Goal: Task Accomplishment & Management: Manage account settings

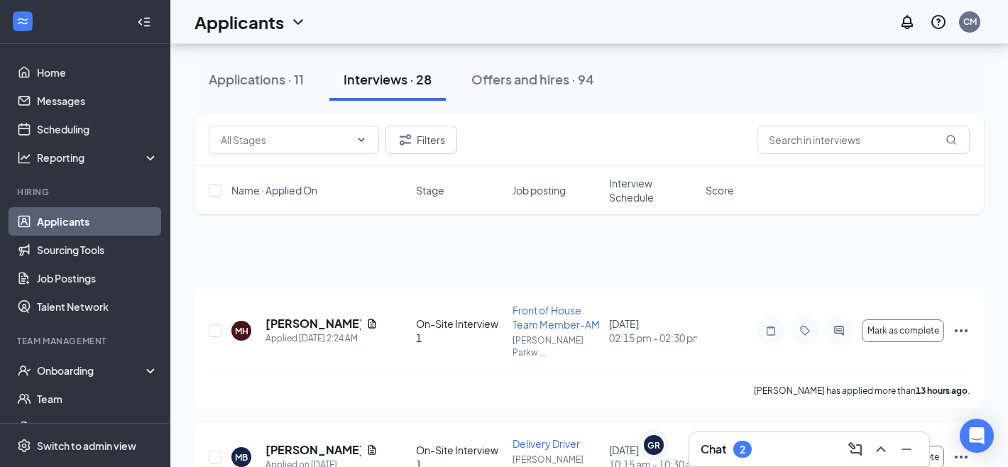
scroll to position [3221, 0]
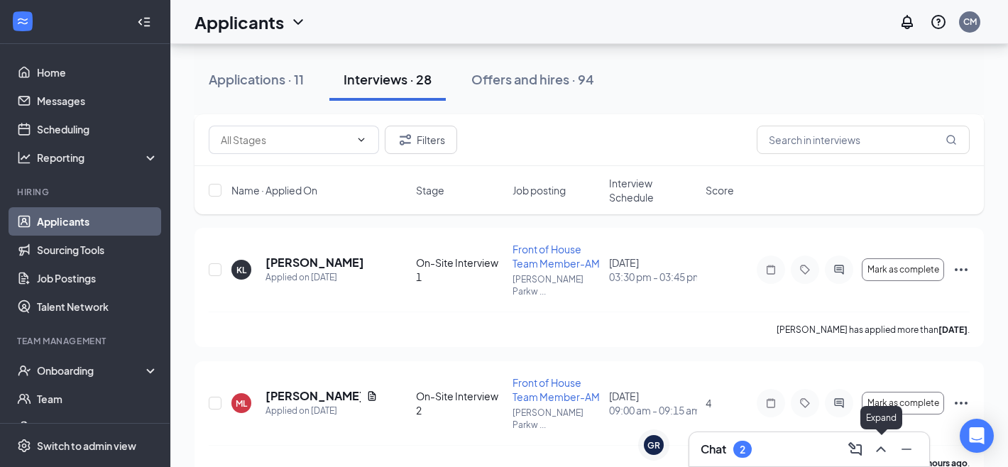
click at [874, 455] on icon "ChevronUp" at bounding box center [880, 449] width 17 height 17
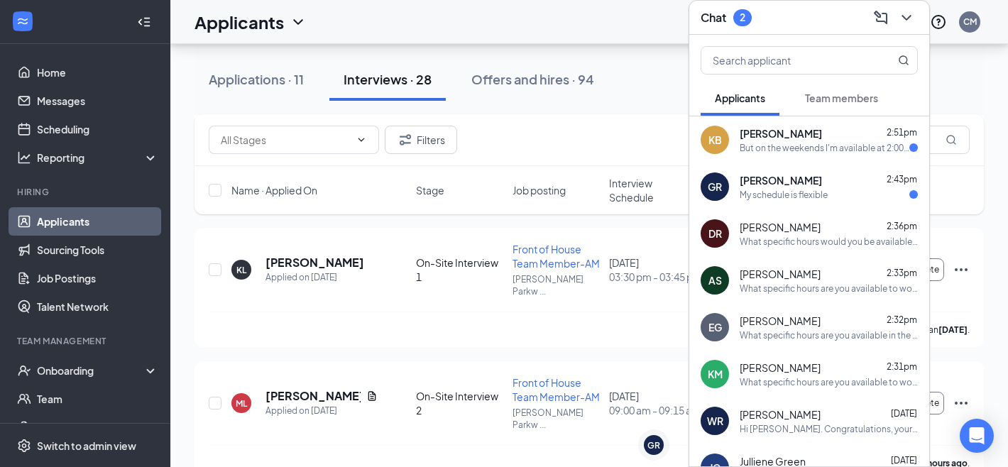
click at [790, 200] on div "My schedule is flexible" at bounding box center [784, 195] width 88 height 12
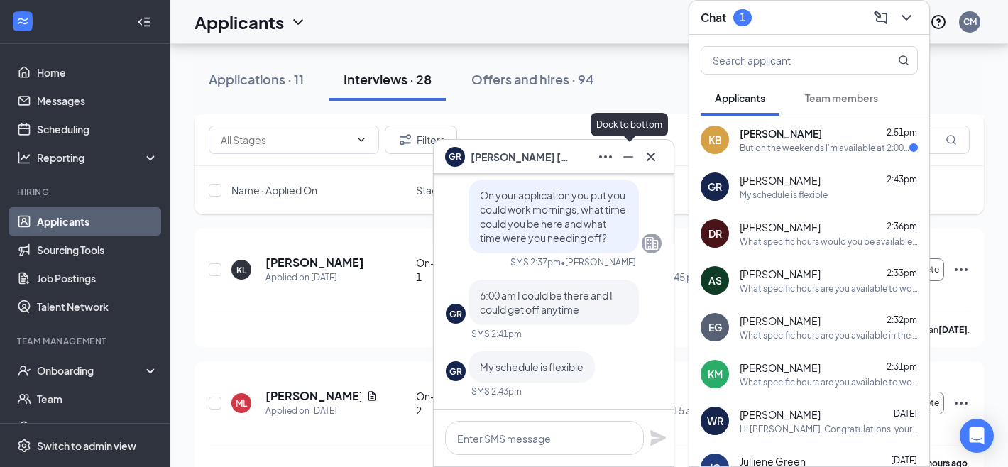
click at [637, 161] on button at bounding box center [628, 156] width 23 height 23
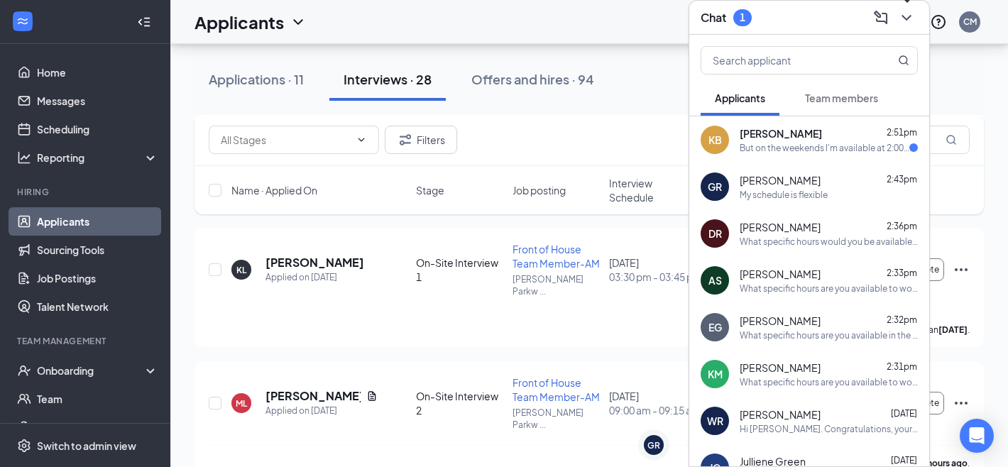
click at [912, 16] on icon "ChevronDown" at bounding box center [906, 17] width 17 height 17
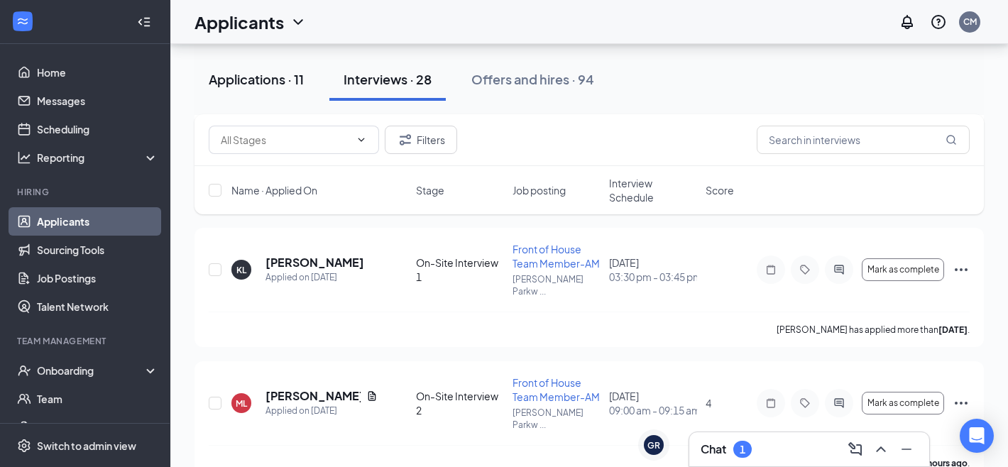
click at [279, 65] on button "Applications · 11" at bounding box center [255, 79] width 123 height 43
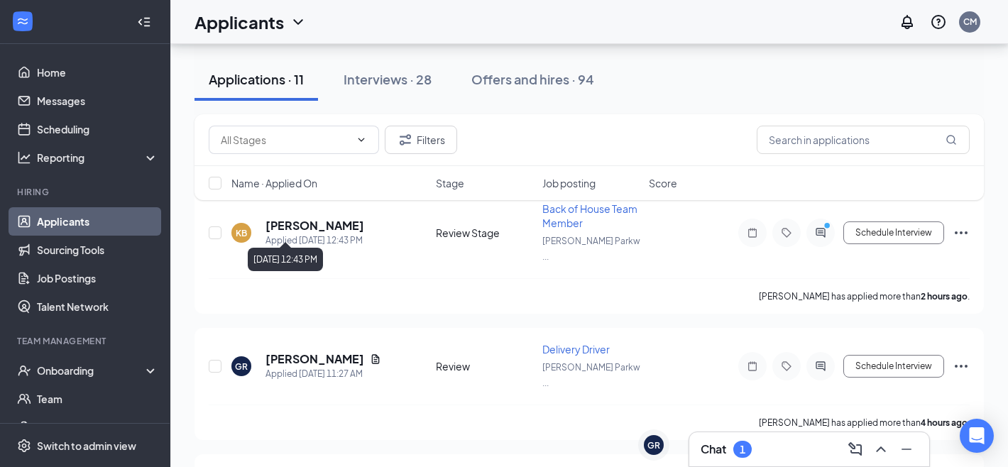
scroll to position [98, 0]
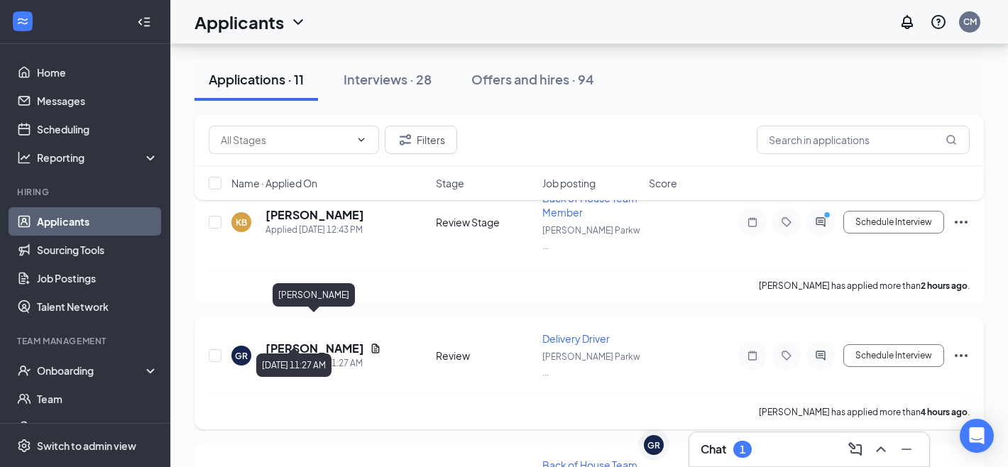
click at [328, 356] on div "Applied [DATE] 11:27 AM" at bounding box center [323, 363] width 116 height 14
click at [330, 341] on h5 "[PERSON_NAME]" at bounding box center [314, 349] width 99 height 16
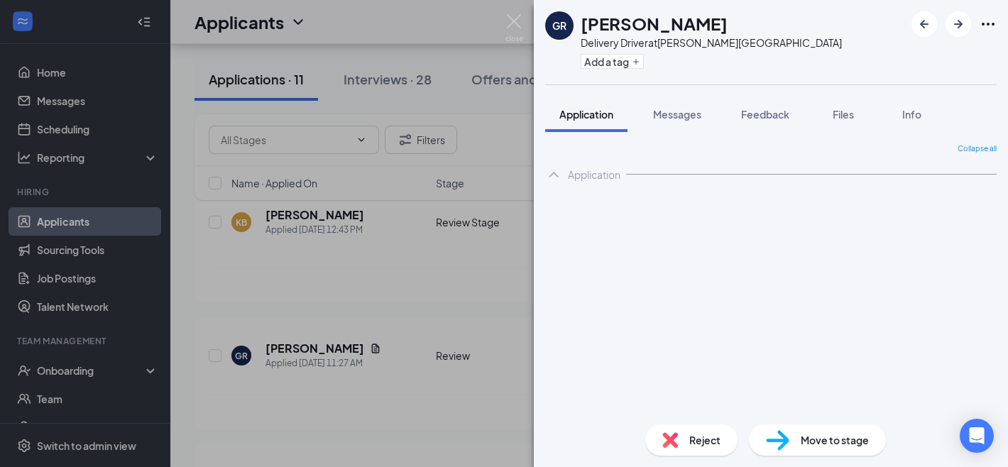
click at [832, 436] on span "Move to stage" at bounding box center [835, 440] width 68 height 16
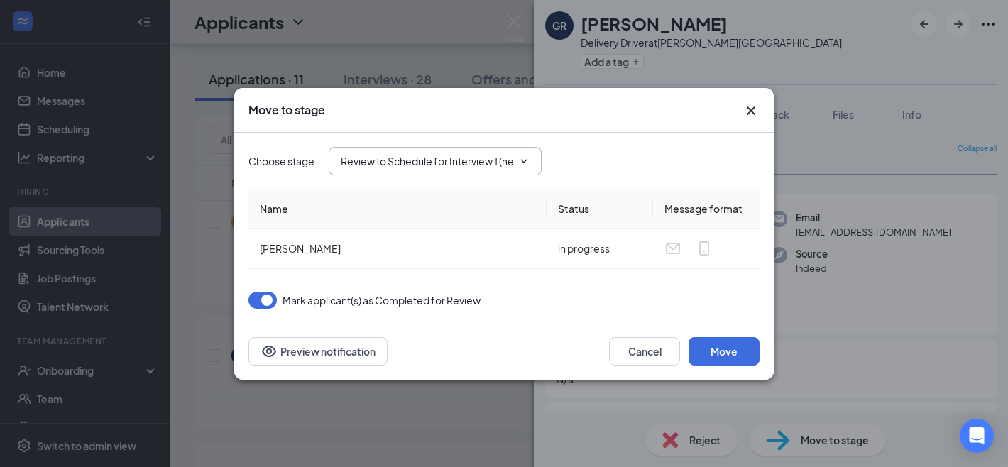
click at [442, 163] on input "Review to Schedule for Interview 1 (next stage)" at bounding box center [427, 161] width 172 height 16
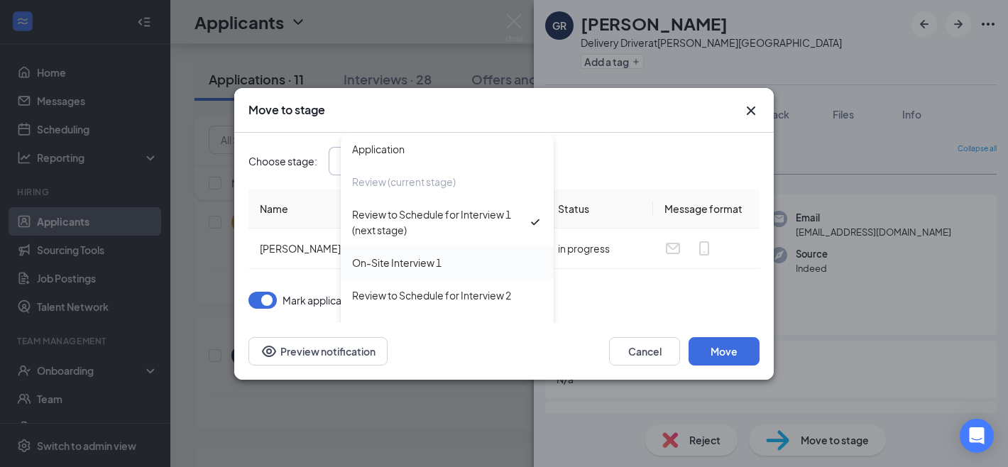
click at [429, 249] on div "On-Site Interview 1" at bounding box center [447, 262] width 213 height 33
type input "On-Site Interview 1"
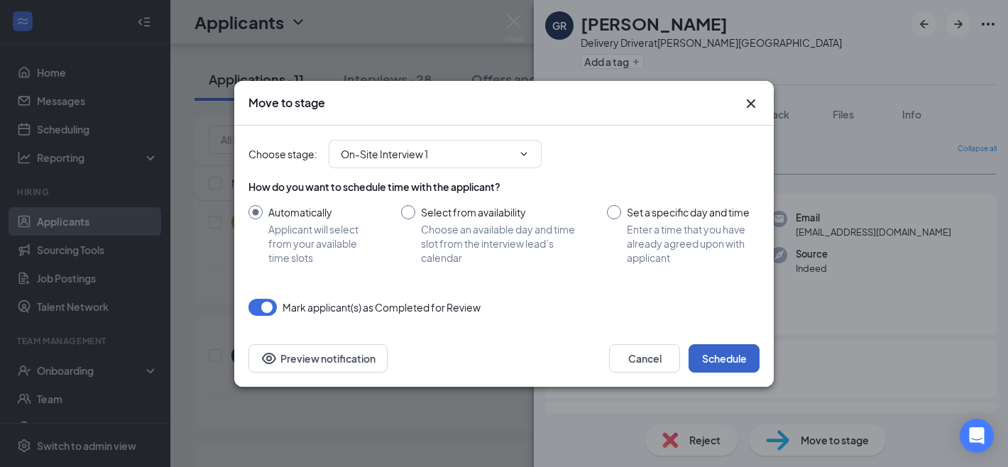
click at [721, 361] on button "Schedule" at bounding box center [723, 358] width 71 height 28
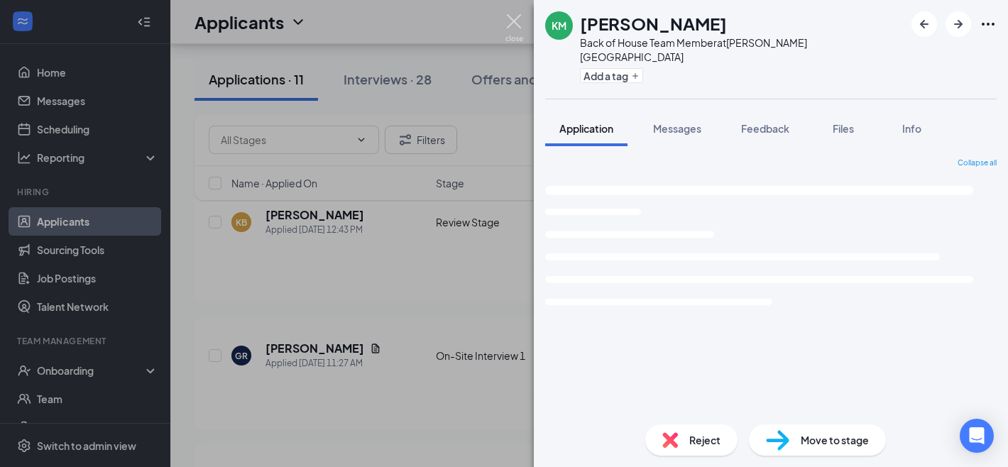
click at [517, 28] on img at bounding box center [514, 28] width 18 height 28
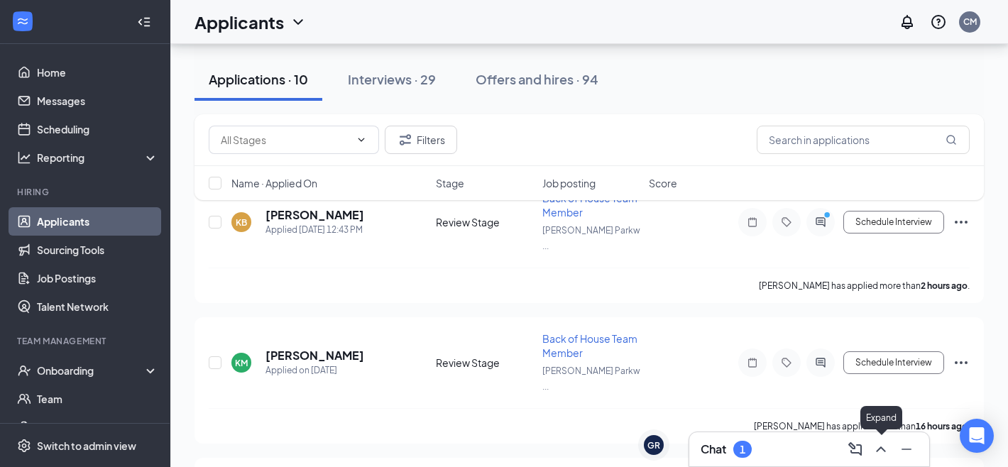
click at [884, 446] on icon "ChevronUp" at bounding box center [880, 449] width 17 height 17
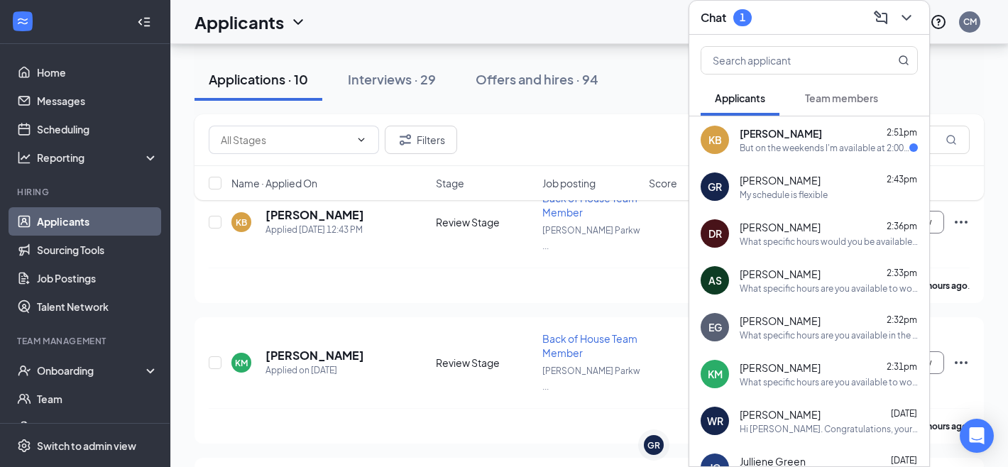
click at [806, 159] on div "KB [PERSON_NAME] 2:51pm But on the weekends I'm available at 2:00 PM" at bounding box center [809, 139] width 240 height 47
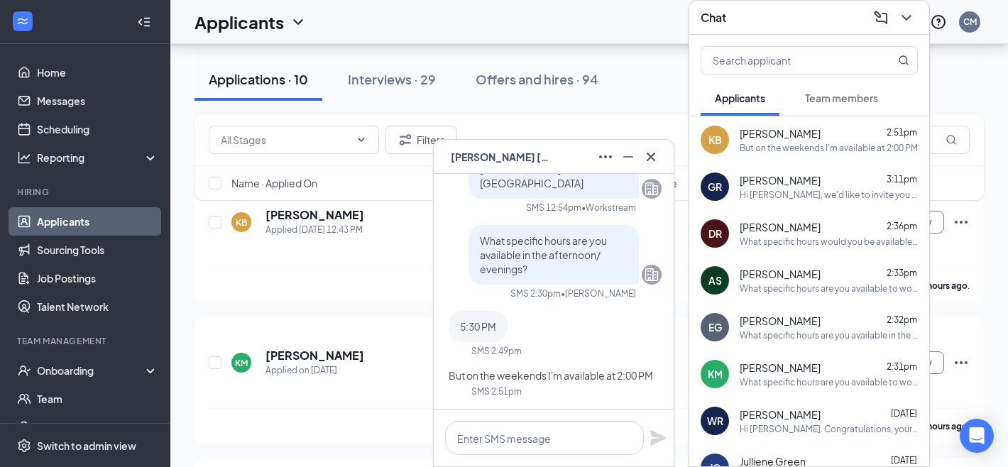
click at [627, 171] on div "KB [PERSON_NAME]" at bounding box center [554, 157] width 240 height 34
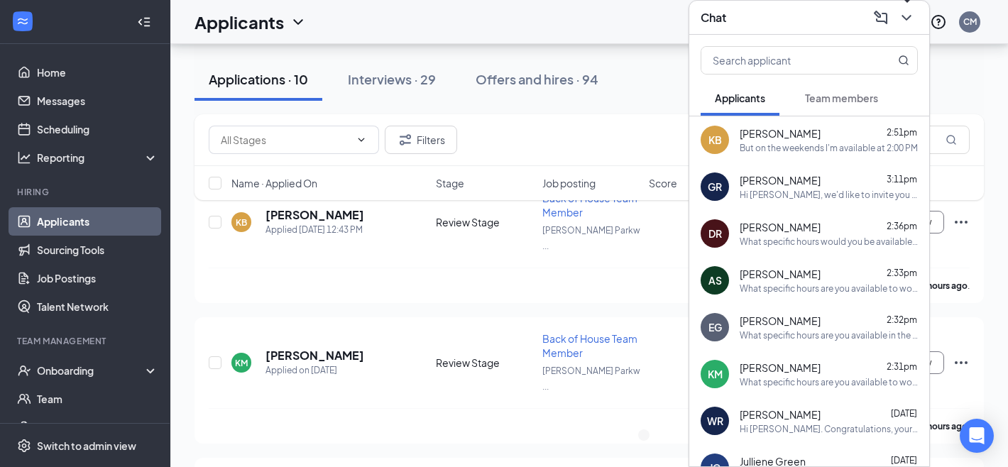
click at [900, 17] on icon "ChevronDown" at bounding box center [906, 17] width 17 height 17
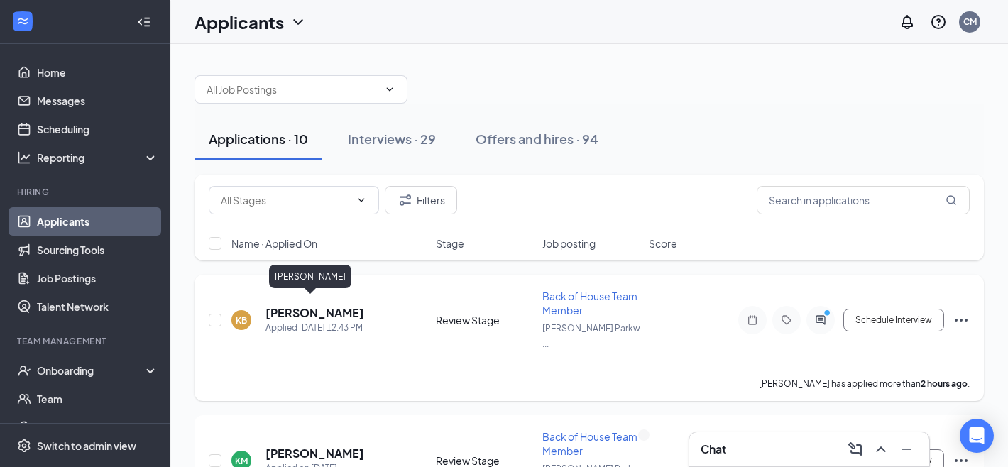
click at [313, 307] on h5 "[PERSON_NAME]" at bounding box center [314, 313] width 99 height 16
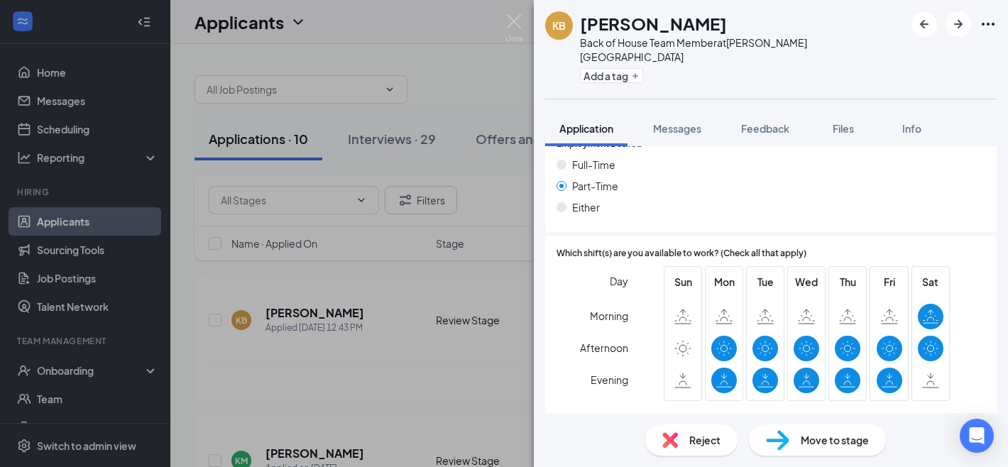
scroll to position [908, 0]
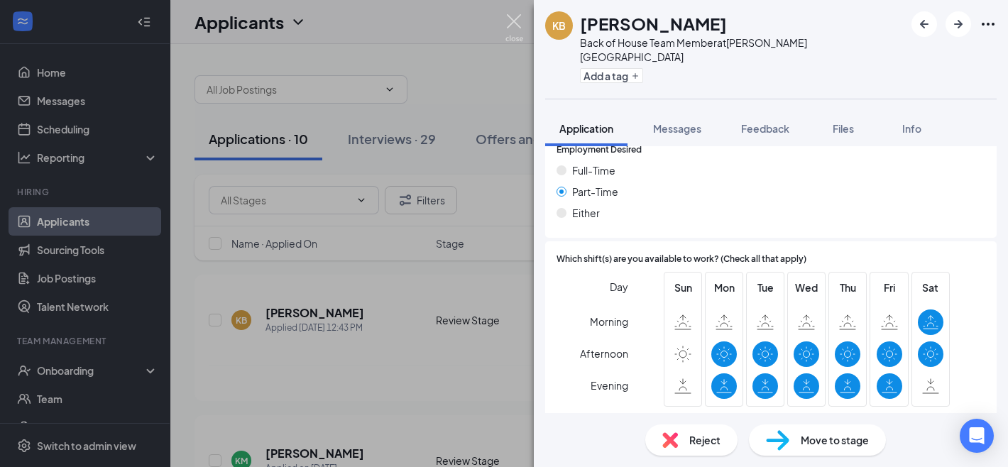
click at [511, 19] on img at bounding box center [514, 28] width 18 height 28
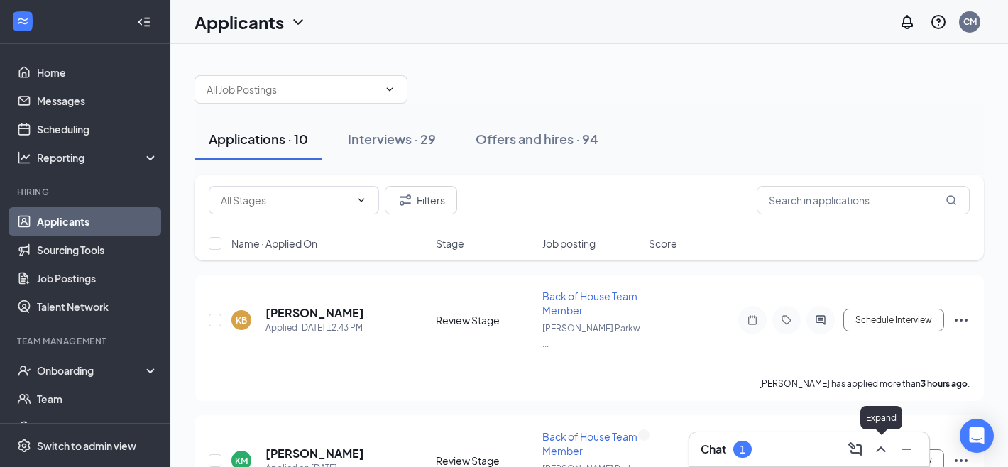
click at [877, 449] on icon "ChevronUp" at bounding box center [880, 449] width 9 height 6
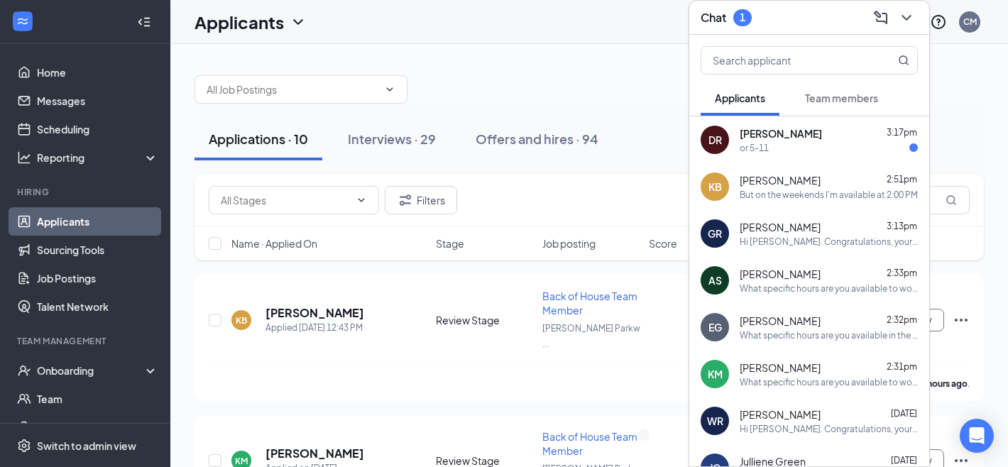
click at [824, 159] on div "[PERSON_NAME] 3:17pm or 5-11" at bounding box center [809, 139] width 240 height 47
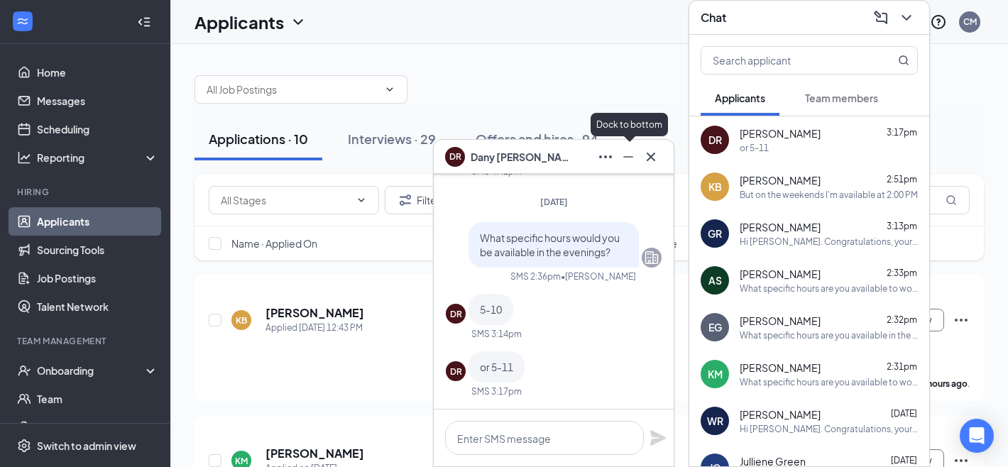
click at [625, 161] on icon "Minimize" at bounding box center [628, 156] width 17 height 17
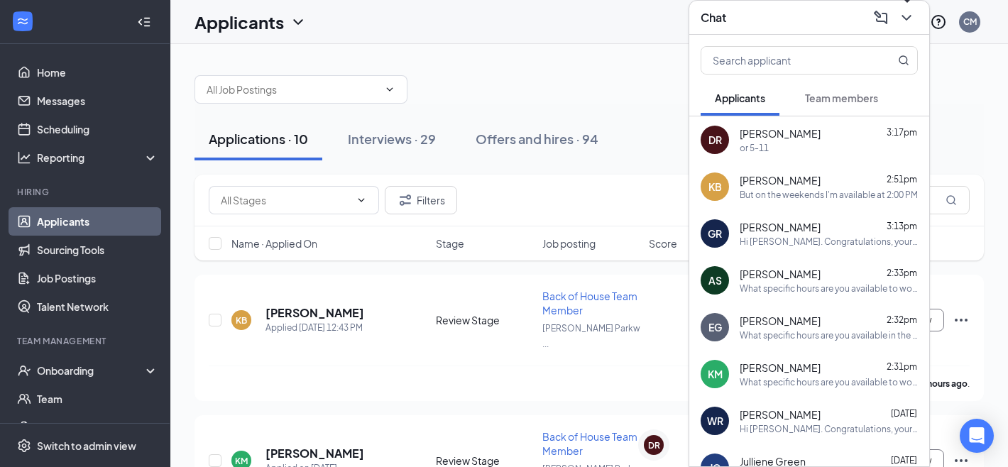
click at [904, 11] on icon "ChevronDown" at bounding box center [906, 17] width 17 height 17
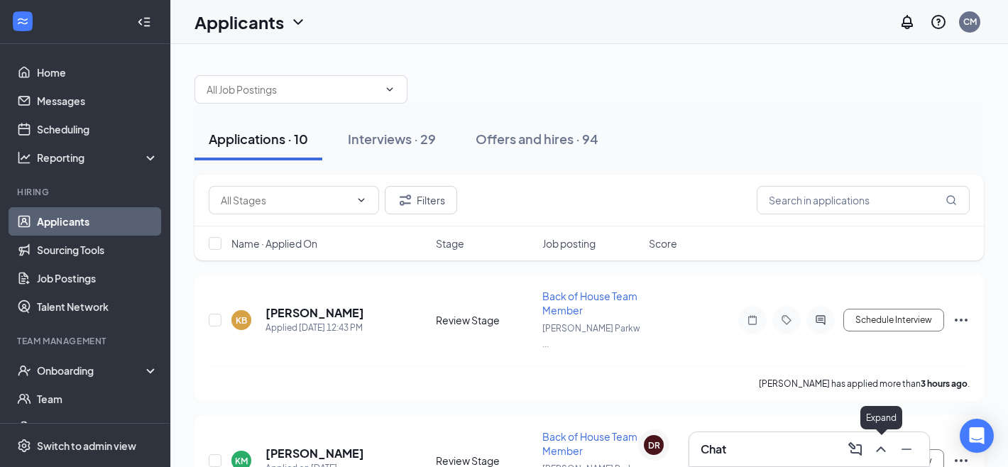
click at [882, 455] on icon "ChevronUp" at bounding box center [880, 449] width 17 height 17
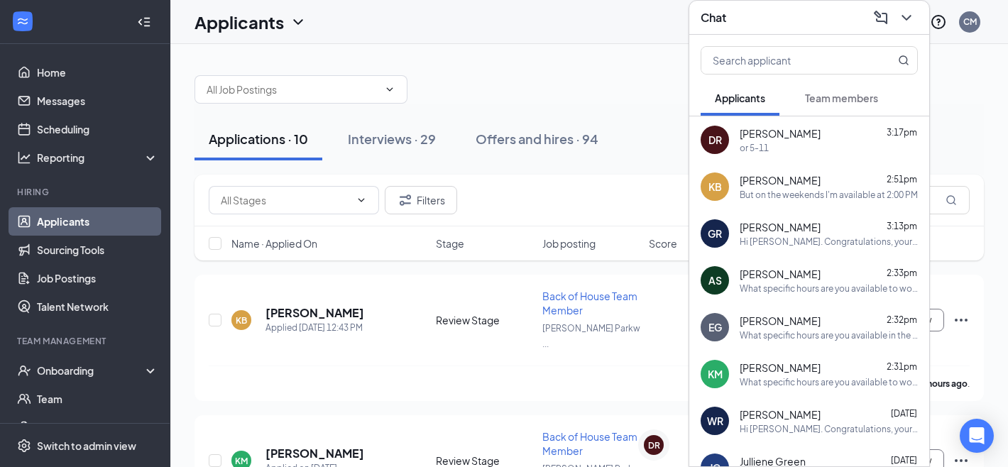
click at [747, 140] on span "[PERSON_NAME]" at bounding box center [780, 133] width 81 height 14
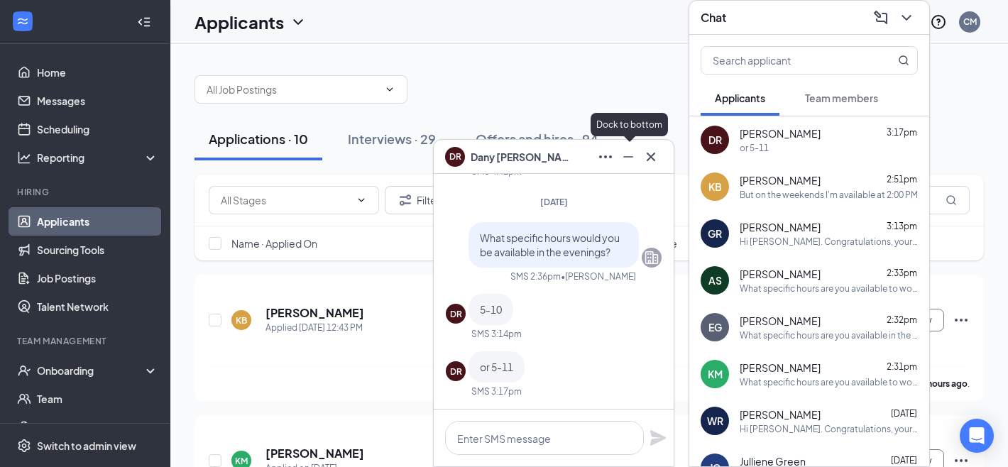
click at [635, 160] on icon "Minimize" at bounding box center [628, 156] width 17 height 17
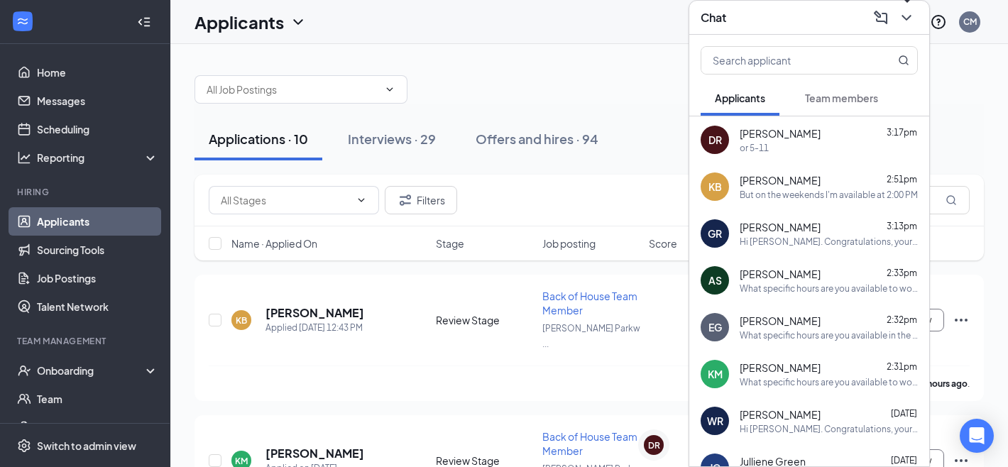
click at [903, 21] on icon "ChevronDown" at bounding box center [906, 17] width 17 height 17
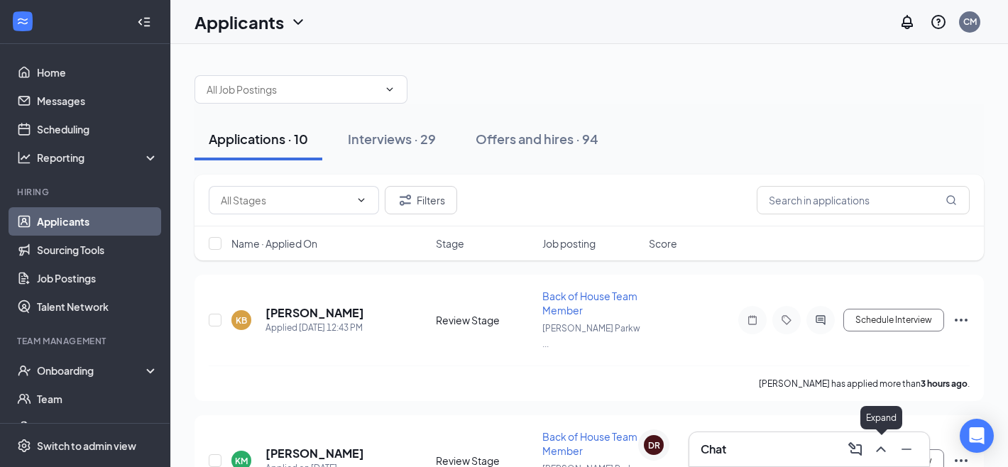
click at [884, 451] on icon "ChevronUp" at bounding box center [880, 449] width 9 height 6
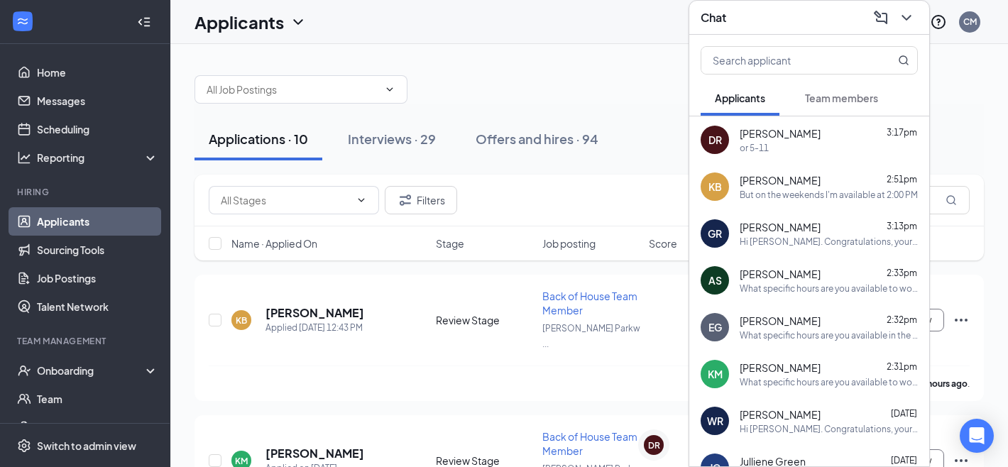
click at [837, 170] on div "KB [PERSON_NAME] 2:51pm But on the weekends I'm available at 2:00 PM" at bounding box center [809, 186] width 240 height 47
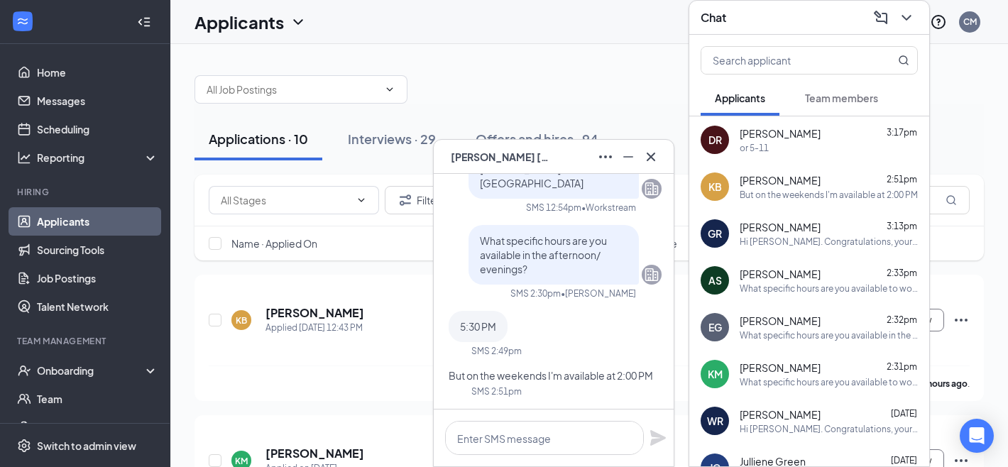
click at [660, 160] on button at bounding box center [650, 156] width 23 height 23
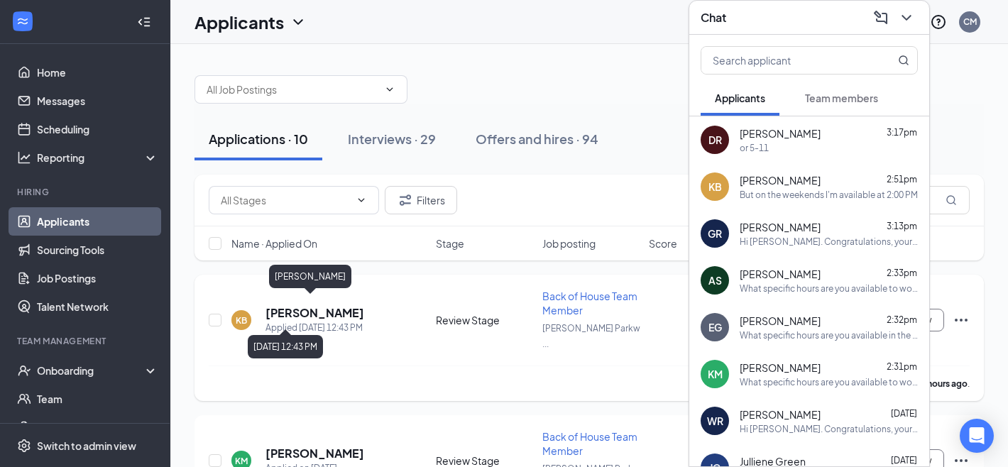
click at [304, 309] on h5 "[PERSON_NAME]" at bounding box center [314, 313] width 99 height 16
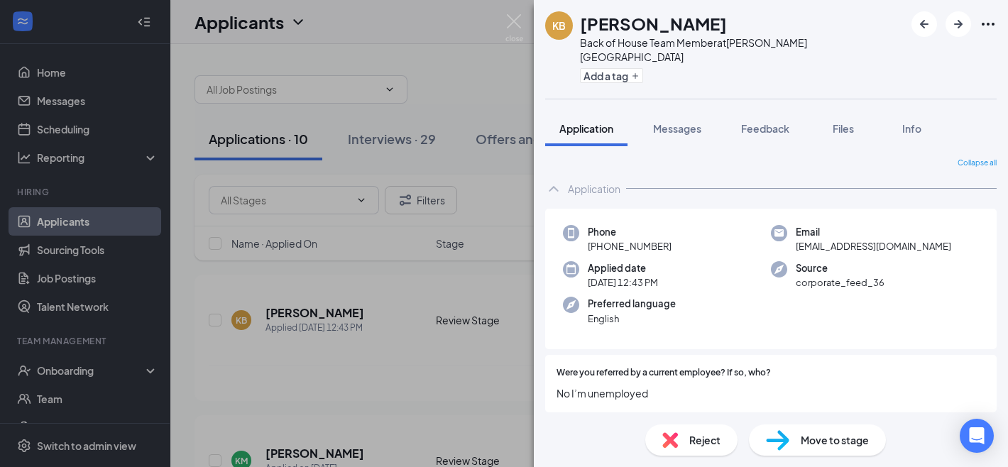
click at [692, 444] on span "Reject" at bounding box center [704, 440] width 31 height 16
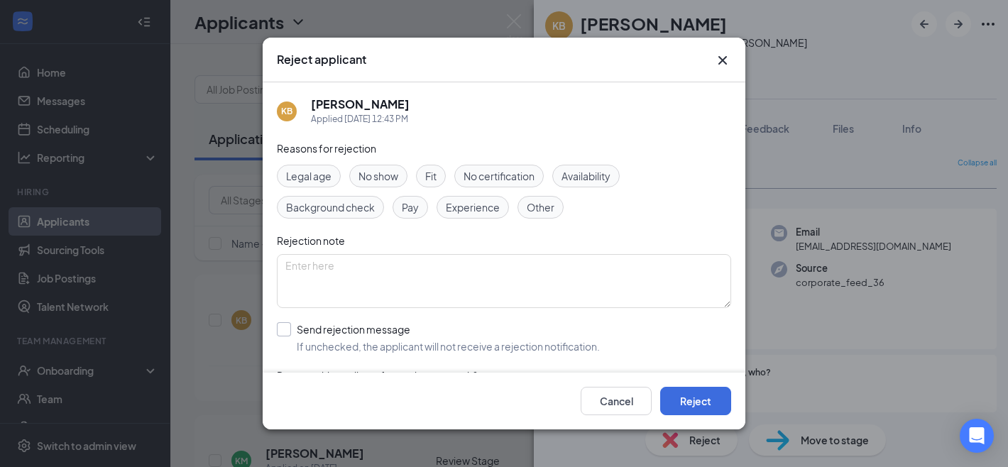
click at [344, 331] on input "Send rejection message If unchecked, the applicant will not receive a rejection…" at bounding box center [438, 337] width 323 height 31
checkbox input "true"
click at [676, 393] on button "Reject" at bounding box center [695, 401] width 71 height 28
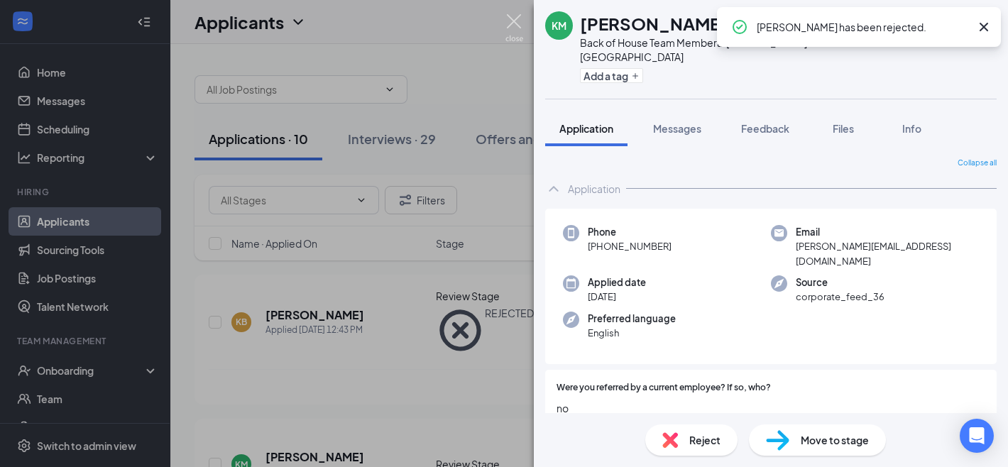
click at [510, 29] on img at bounding box center [514, 28] width 18 height 28
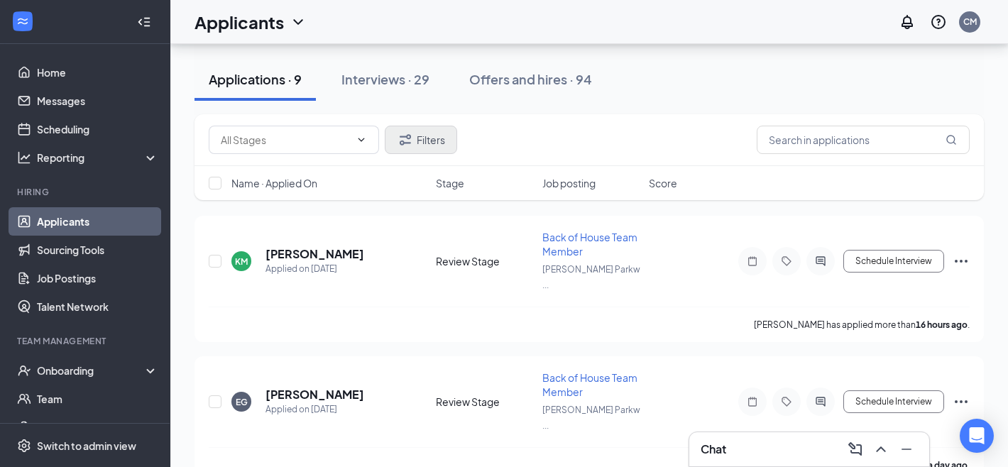
scroll to position [61, 0]
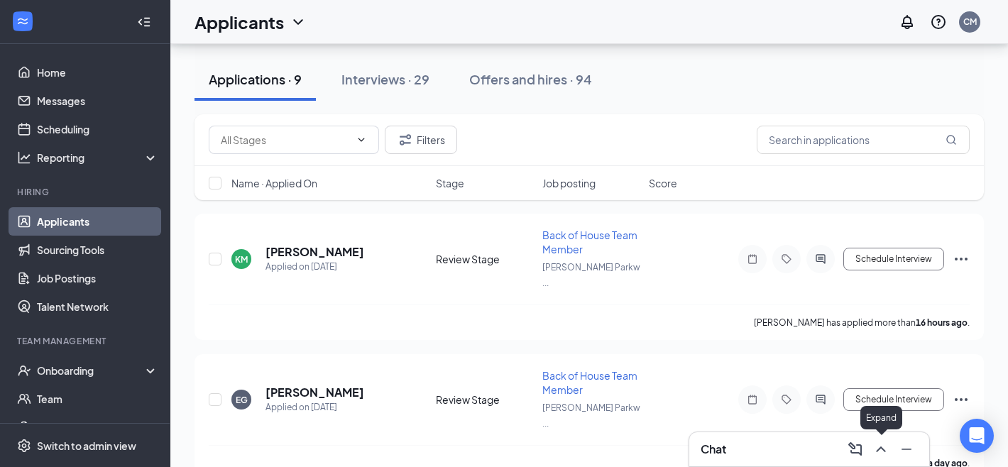
click at [878, 445] on icon "ChevronUp" at bounding box center [880, 449] width 17 height 17
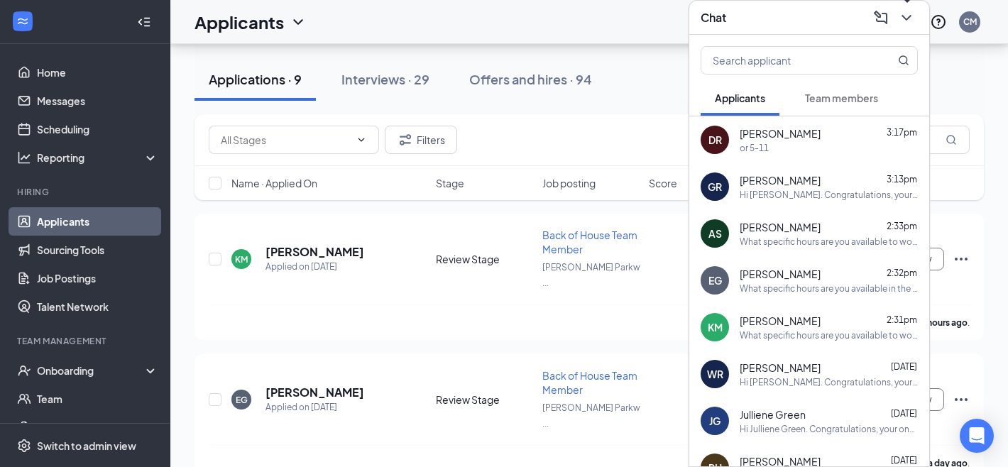
click at [902, 18] on icon "ChevronDown" at bounding box center [906, 17] width 17 height 17
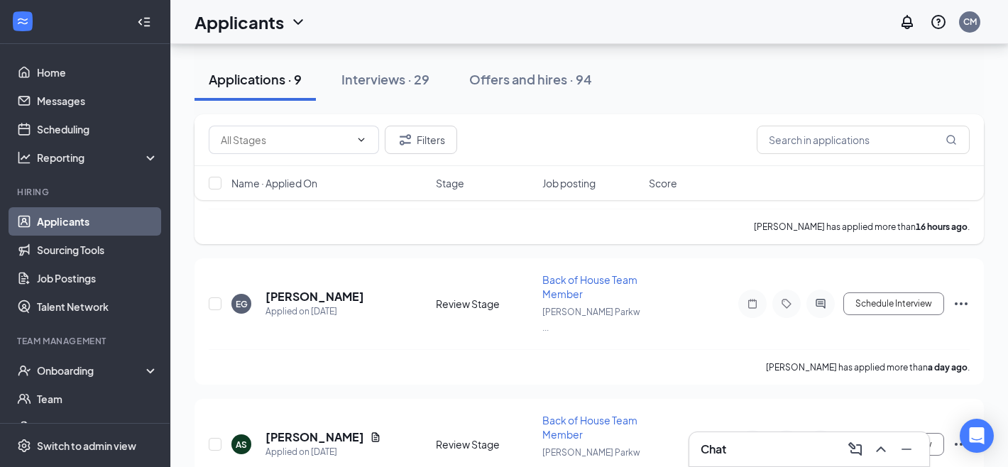
scroll to position [0, 0]
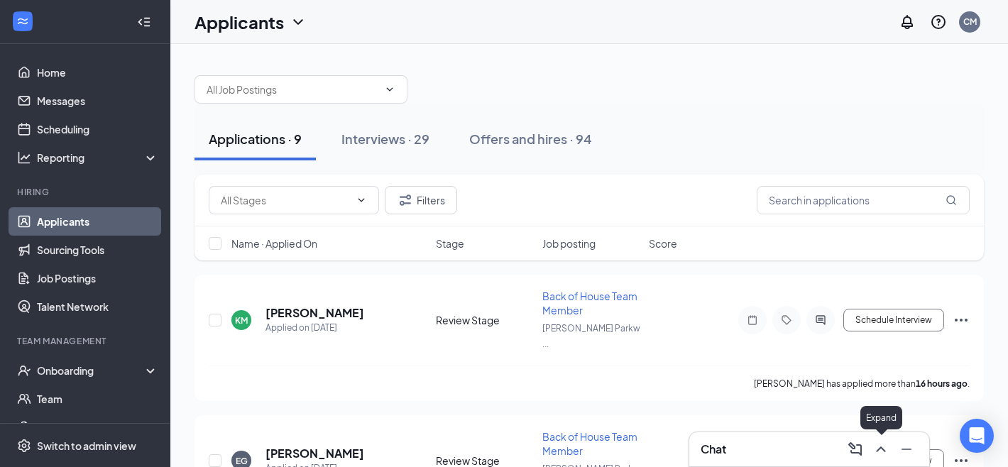
click at [886, 443] on icon "ChevronUp" at bounding box center [880, 449] width 17 height 17
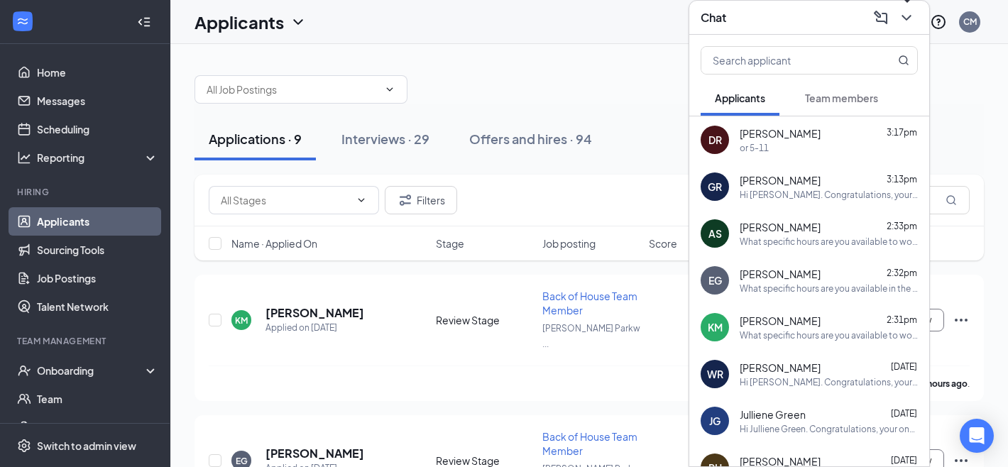
click at [905, 25] on icon "ChevronDown" at bounding box center [906, 17] width 17 height 17
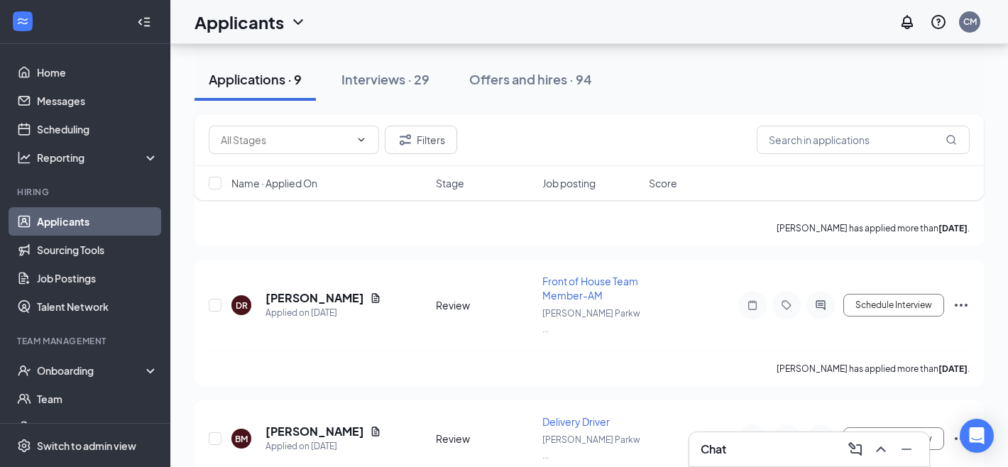
scroll to position [718, 0]
click at [425, 81] on div "Interviews · 29" at bounding box center [385, 79] width 88 height 18
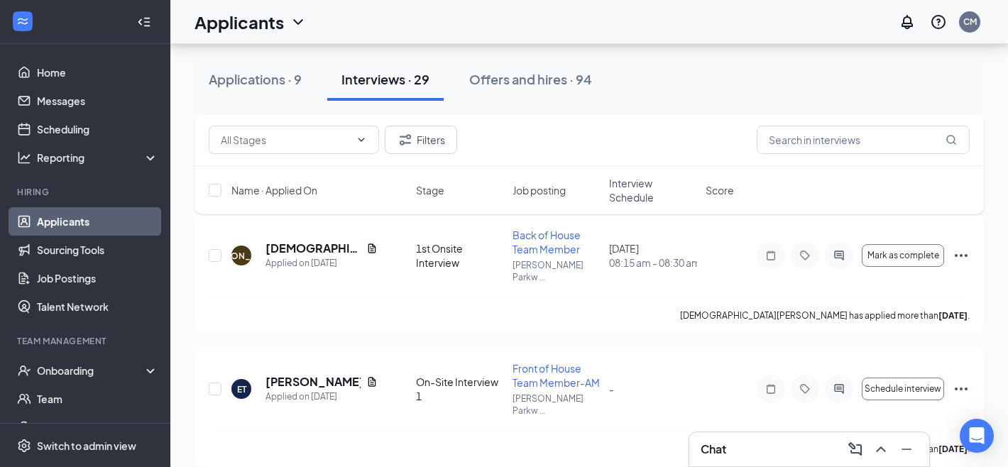
scroll to position [835, 0]
click at [538, 87] on div "Offers and hires · 94" at bounding box center [530, 79] width 123 height 18
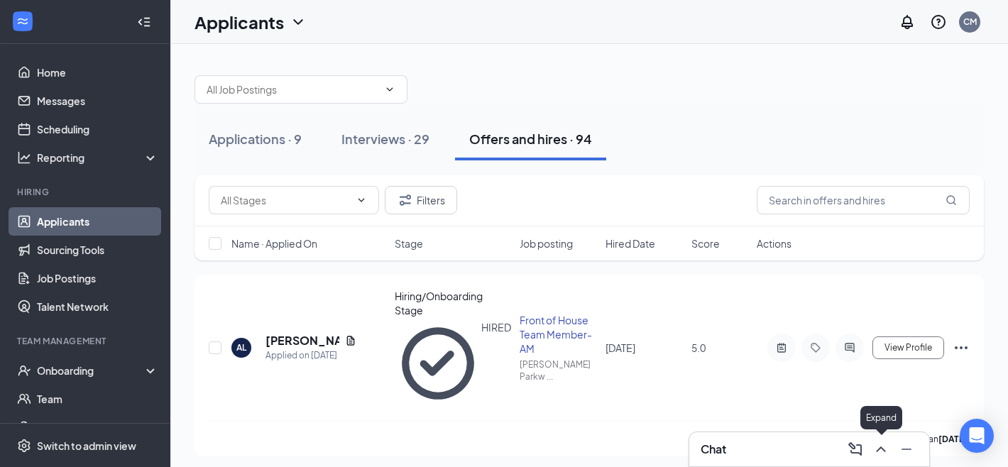
click at [879, 449] on icon "ChevronUp" at bounding box center [880, 449] width 9 height 6
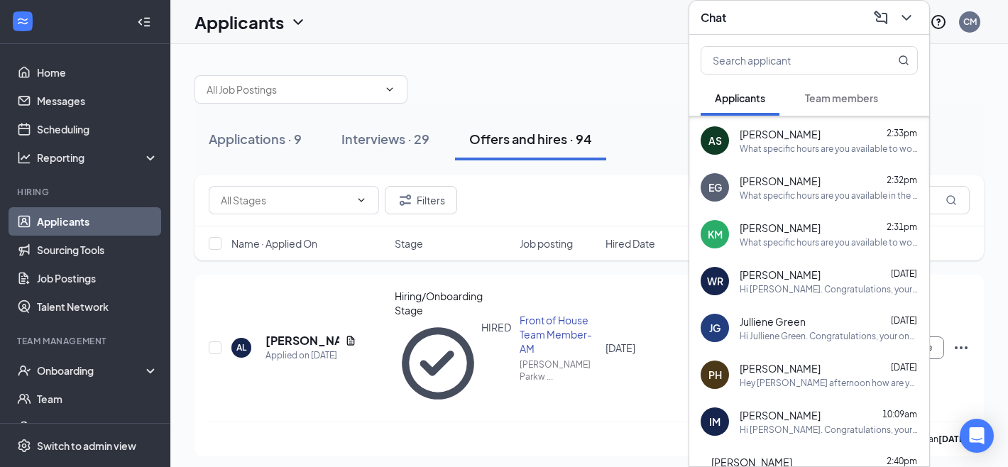
scroll to position [94, 0]
click at [904, 21] on icon "ChevronDown" at bounding box center [906, 17] width 17 height 17
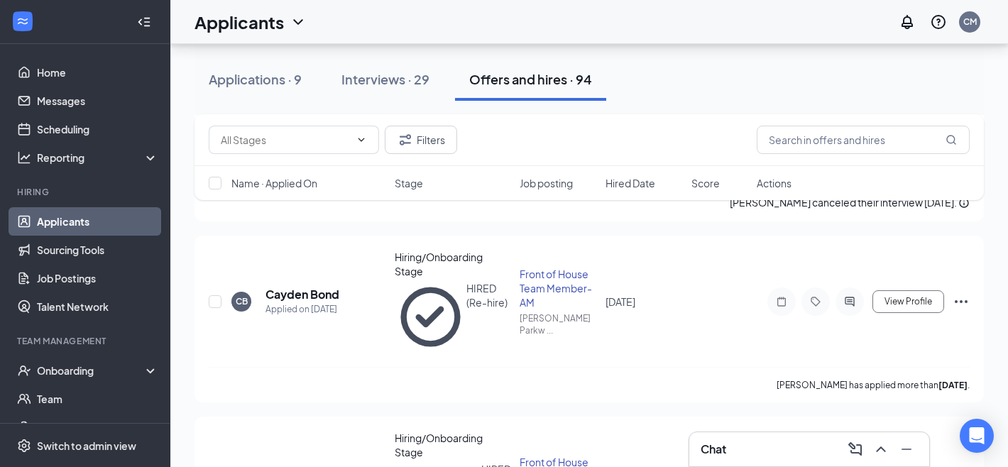
scroll to position [2154, 0]
